Goal: Task Accomplishment & Management: Use online tool/utility

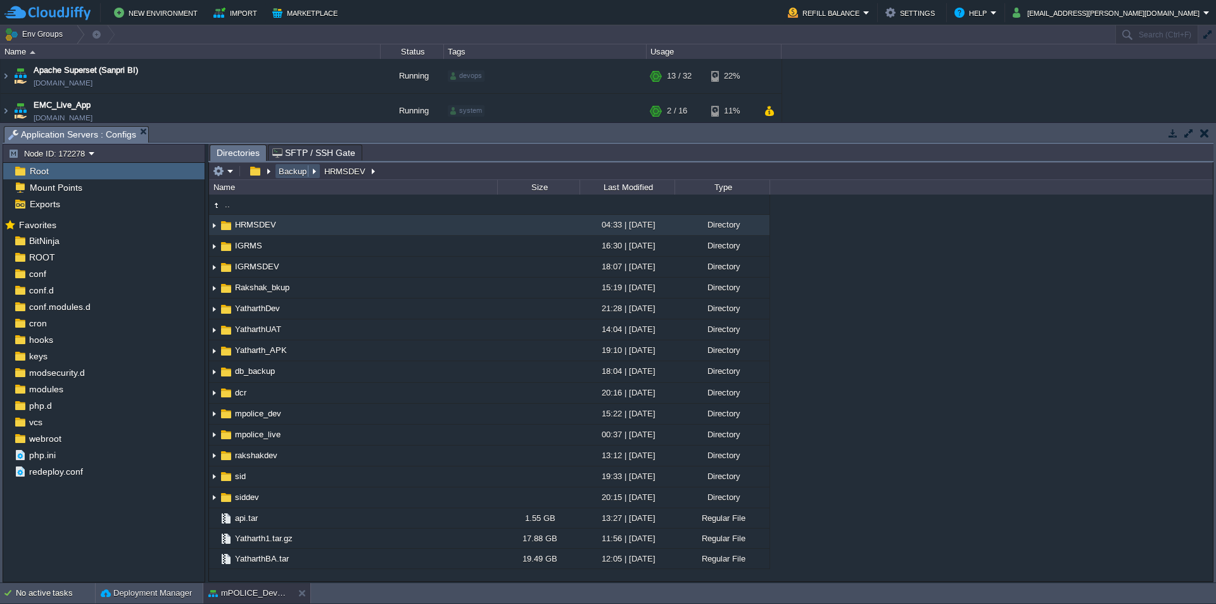
click at [300, 177] on button "Backup" at bounding box center [293, 170] width 33 height 11
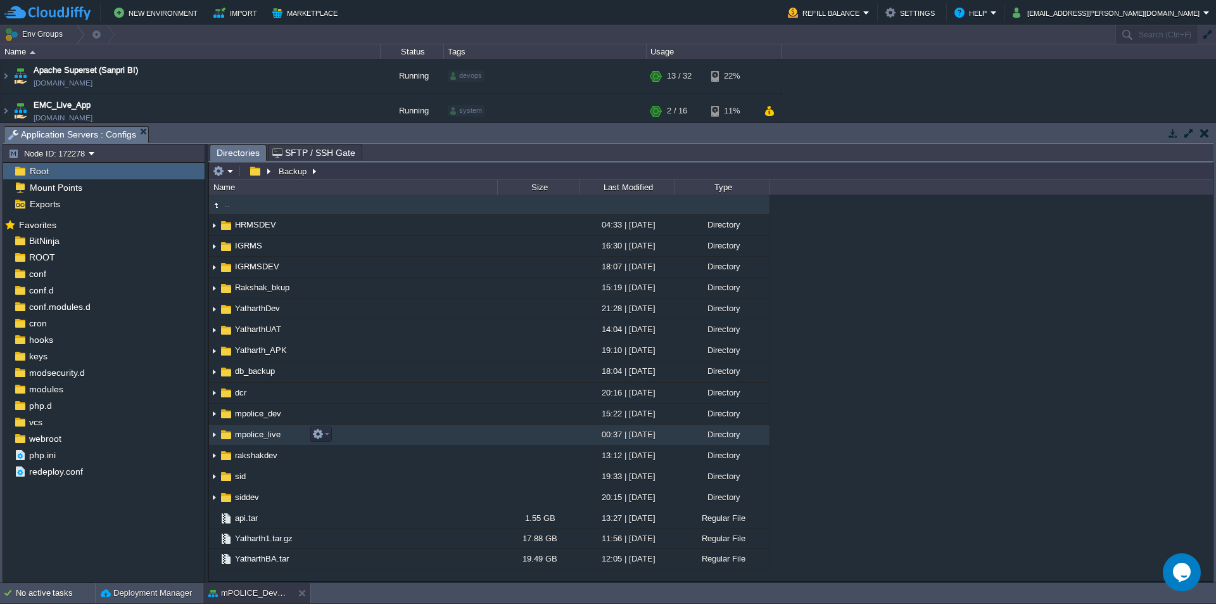
click at [268, 430] on span "mpolice_live" at bounding box center [257, 434] width 49 height 11
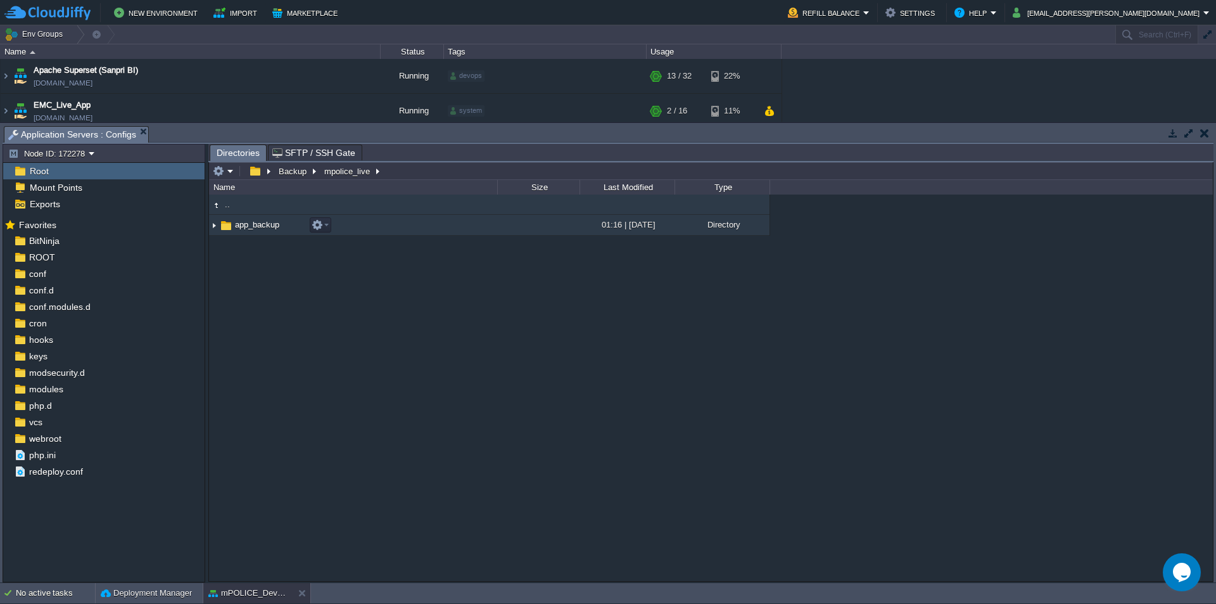
click at [257, 229] on span "app_backup" at bounding box center [257, 224] width 48 height 11
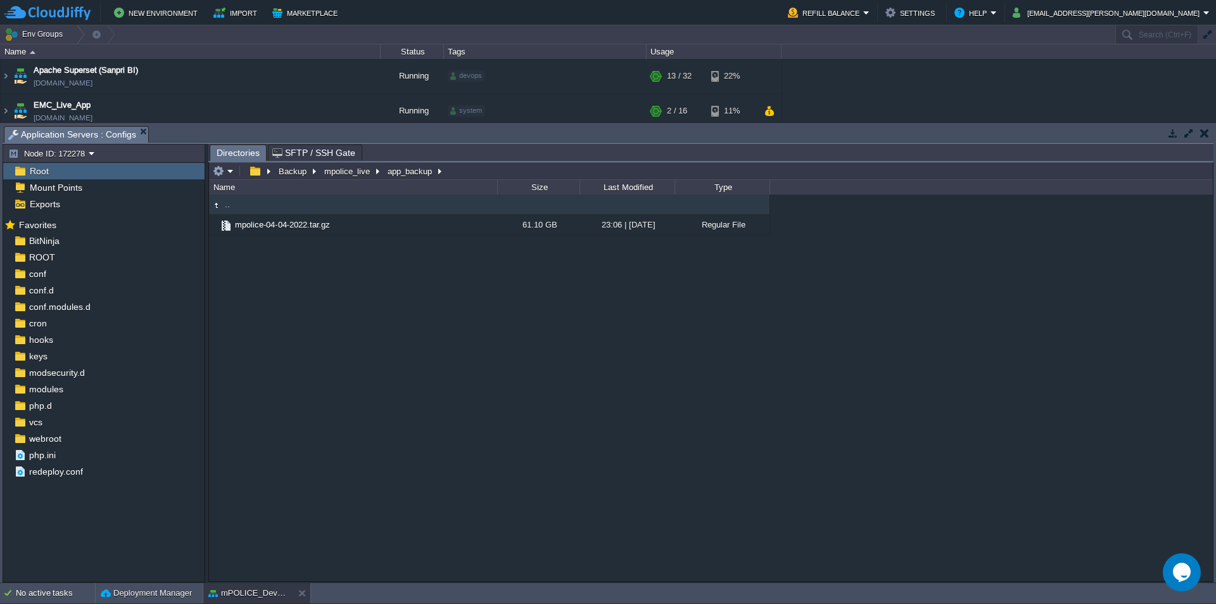
click at [428, 295] on div ".. mpolice-04-04-2022.tar.gz 61.10 GB 23:06 | [DATE] Regular File" at bounding box center [711, 387] width 1004 height 386
click at [347, 174] on button "mpolice_live" at bounding box center [347, 170] width 51 height 11
click at [294, 177] on button "Backup" at bounding box center [293, 170] width 33 height 11
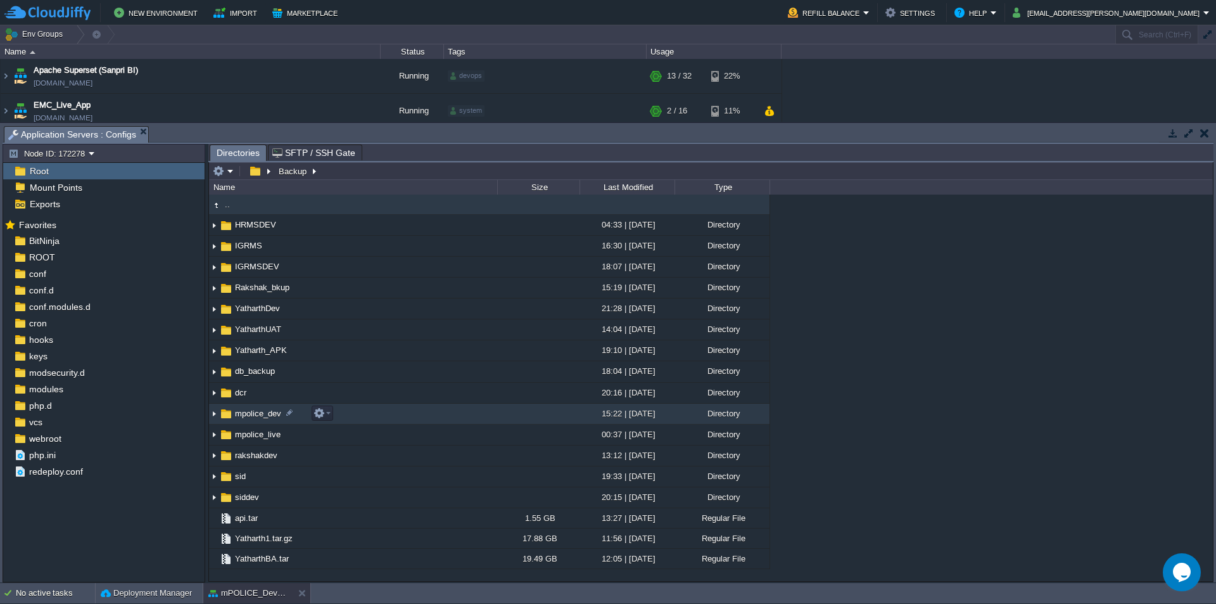
click at [273, 416] on span "mpolice_dev" at bounding box center [258, 413] width 50 height 11
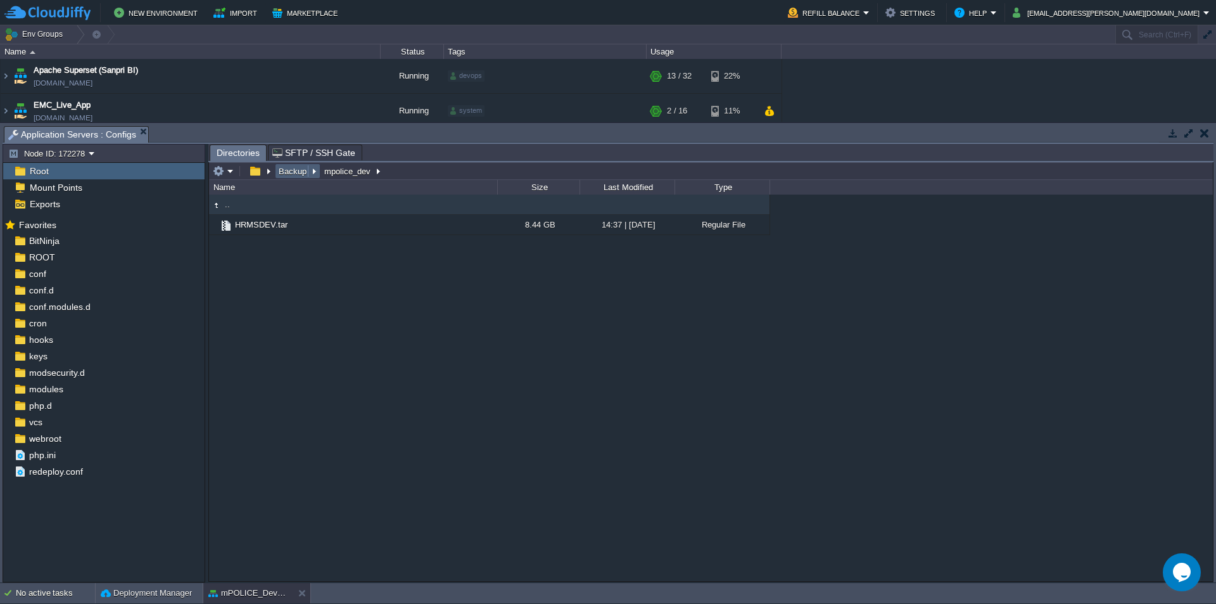
click at [294, 174] on button "Backup" at bounding box center [293, 170] width 33 height 11
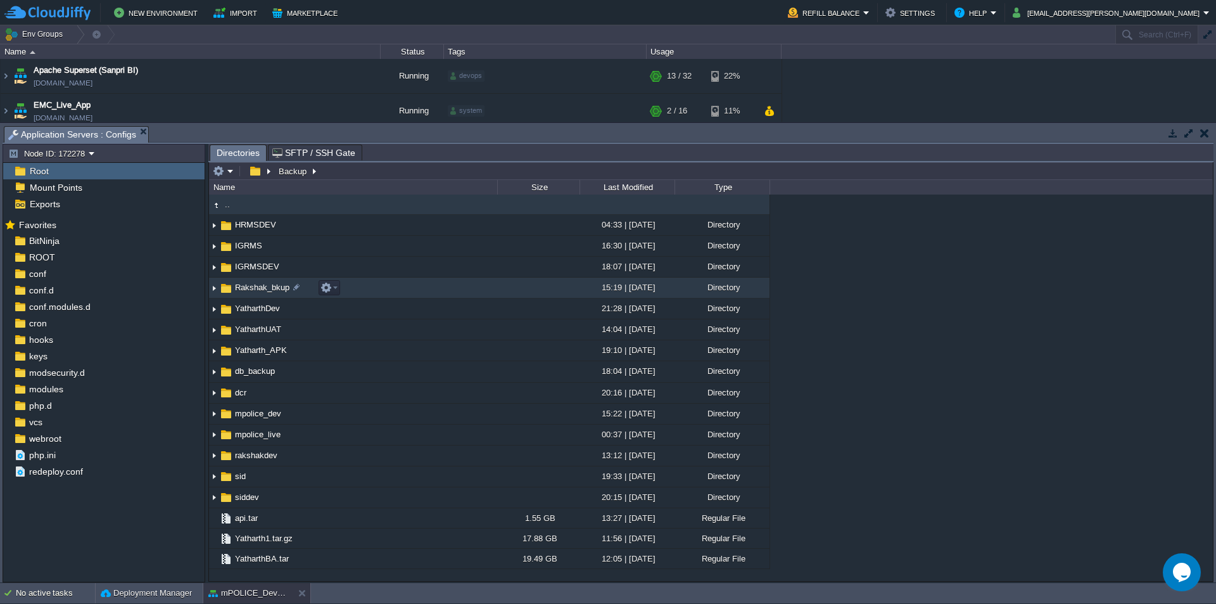
click at [274, 293] on span "Rakshak_bkup" at bounding box center [262, 287] width 58 height 11
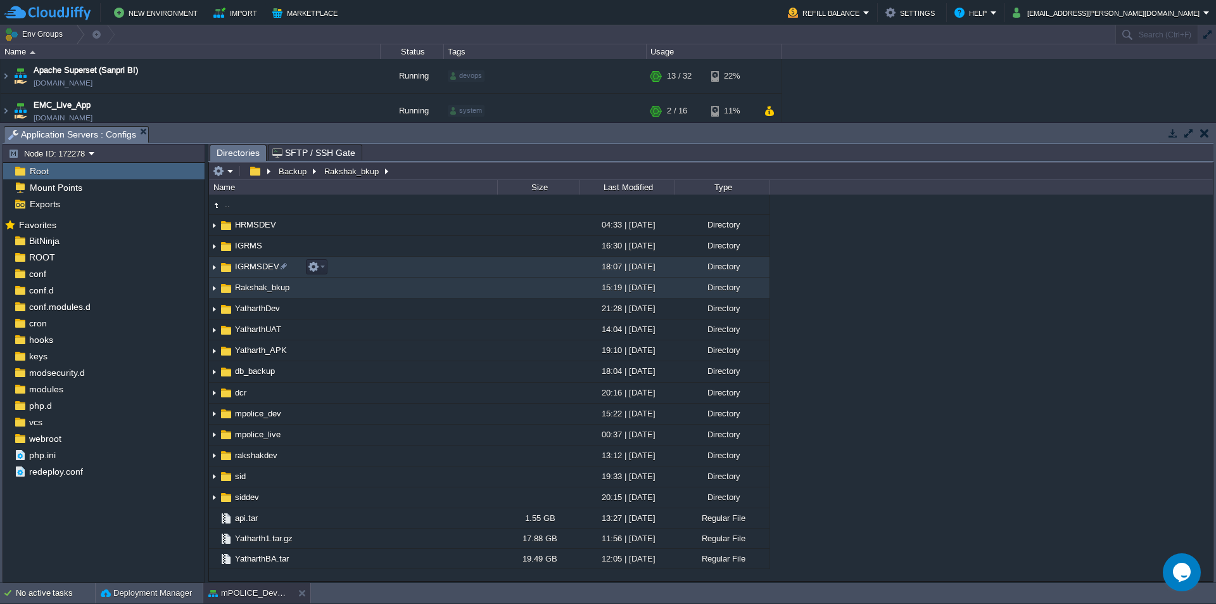
click at [265, 269] on span "IGRMSDEV" at bounding box center [257, 266] width 48 height 11
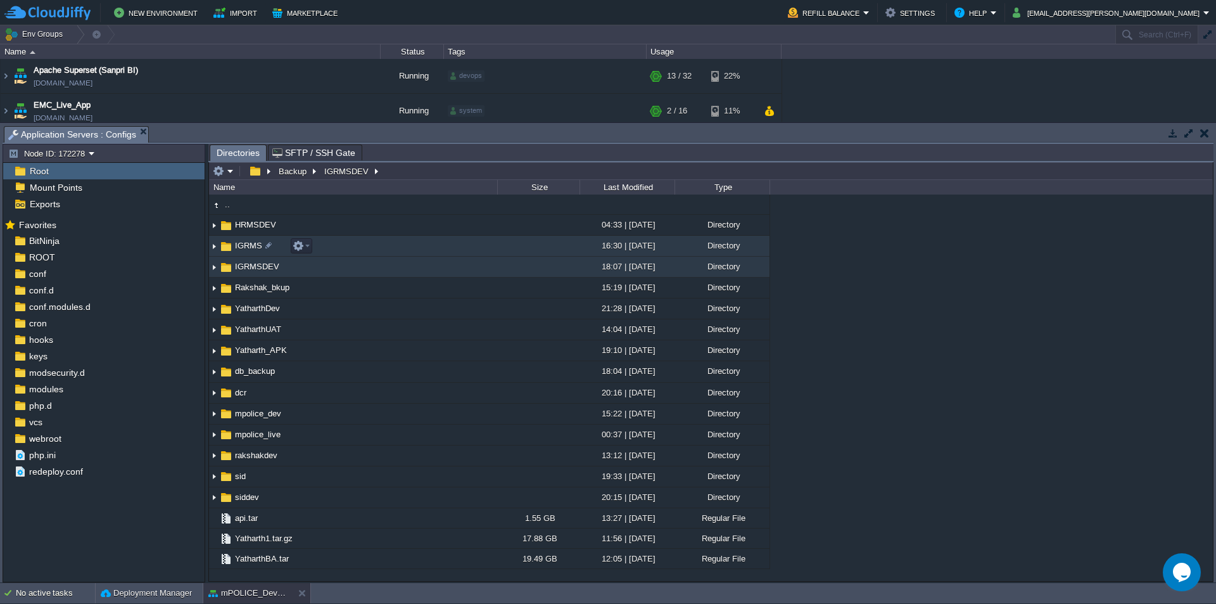
click at [257, 247] on span "IGRMS" at bounding box center [248, 245] width 31 height 11
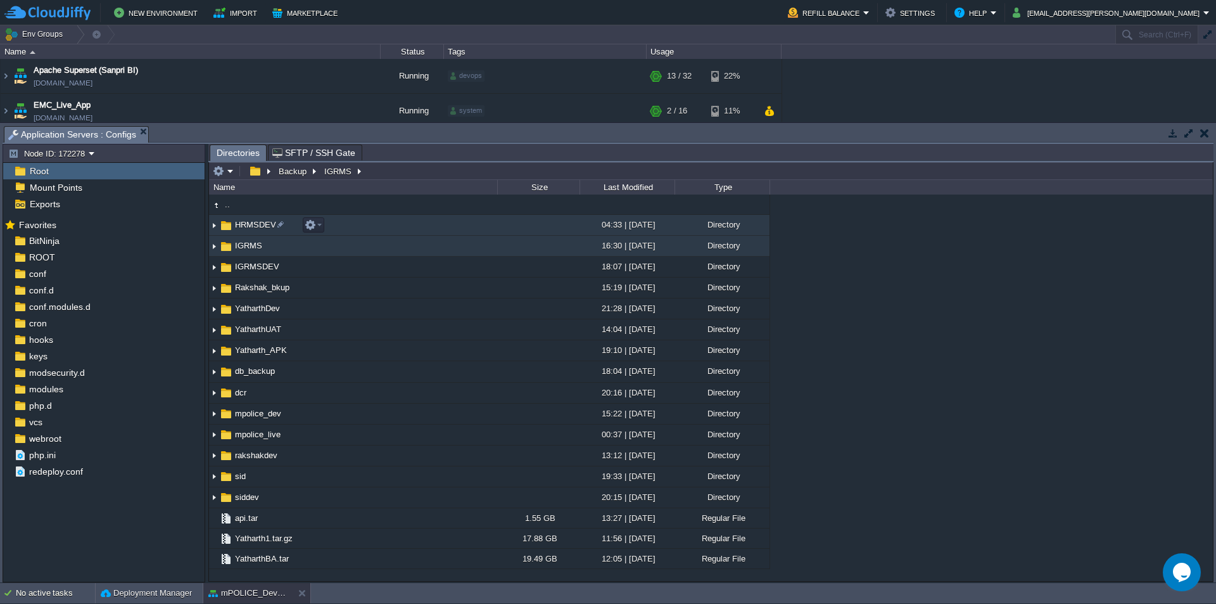
click at [257, 227] on span "HRMSDEV" at bounding box center [255, 224] width 45 height 11
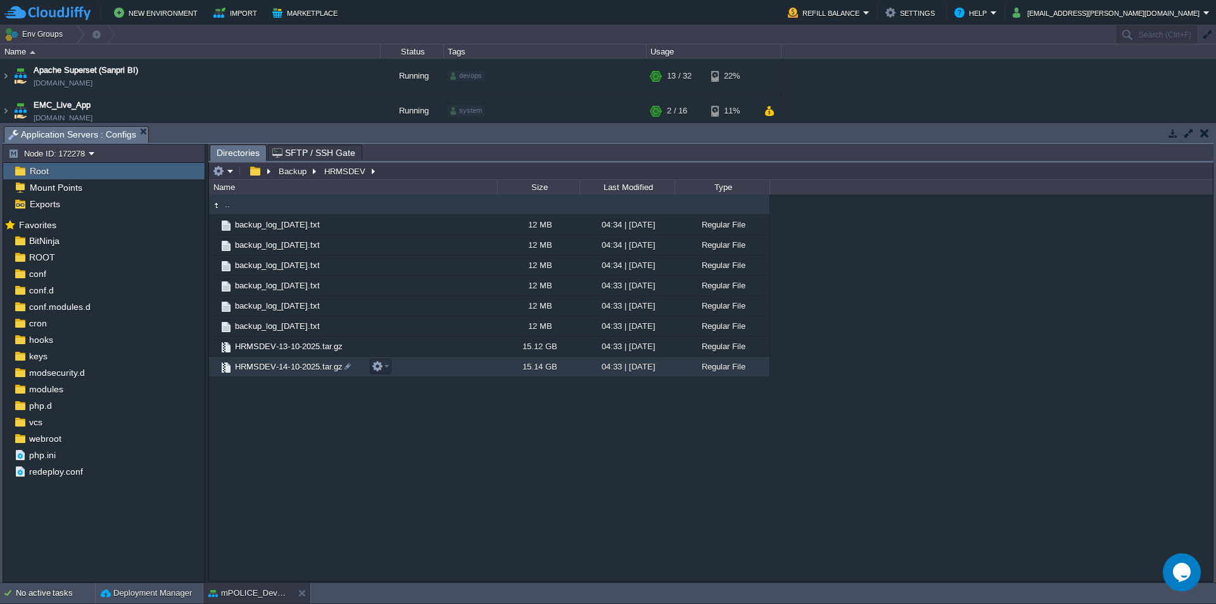
click at [397, 463] on div ".. backup_log_[DATE].txt 12 MB 04:34 | [DATE] Regular File backup_log_[DATE].tx…" at bounding box center [711, 387] width 1004 height 386
click at [400, 440] on div ".. backup_log_[DATE].txt 12 MB 04:34 | [DATE] Regular File backup_log_[DATE].tx…" at bounding box center [711, 387] width 1004 height 386
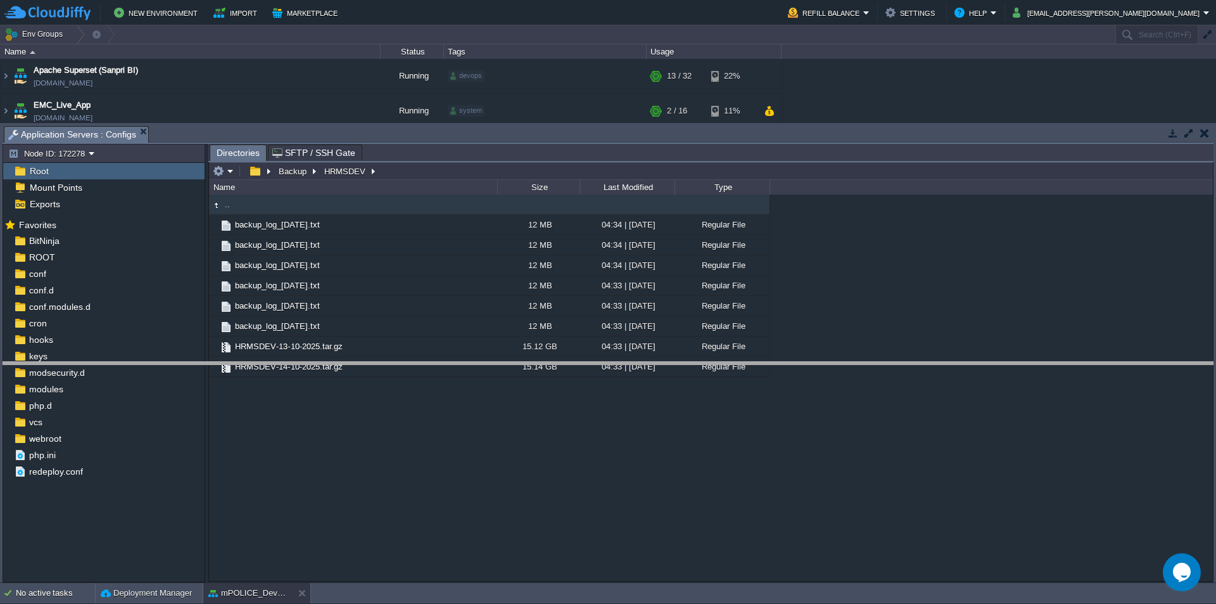
drag, startPoint x: 450, startPoint y: 144, endPoint x: 490, endPoint y: 388, distance: 247.2
